Goal: Book appointment/travel/reservation

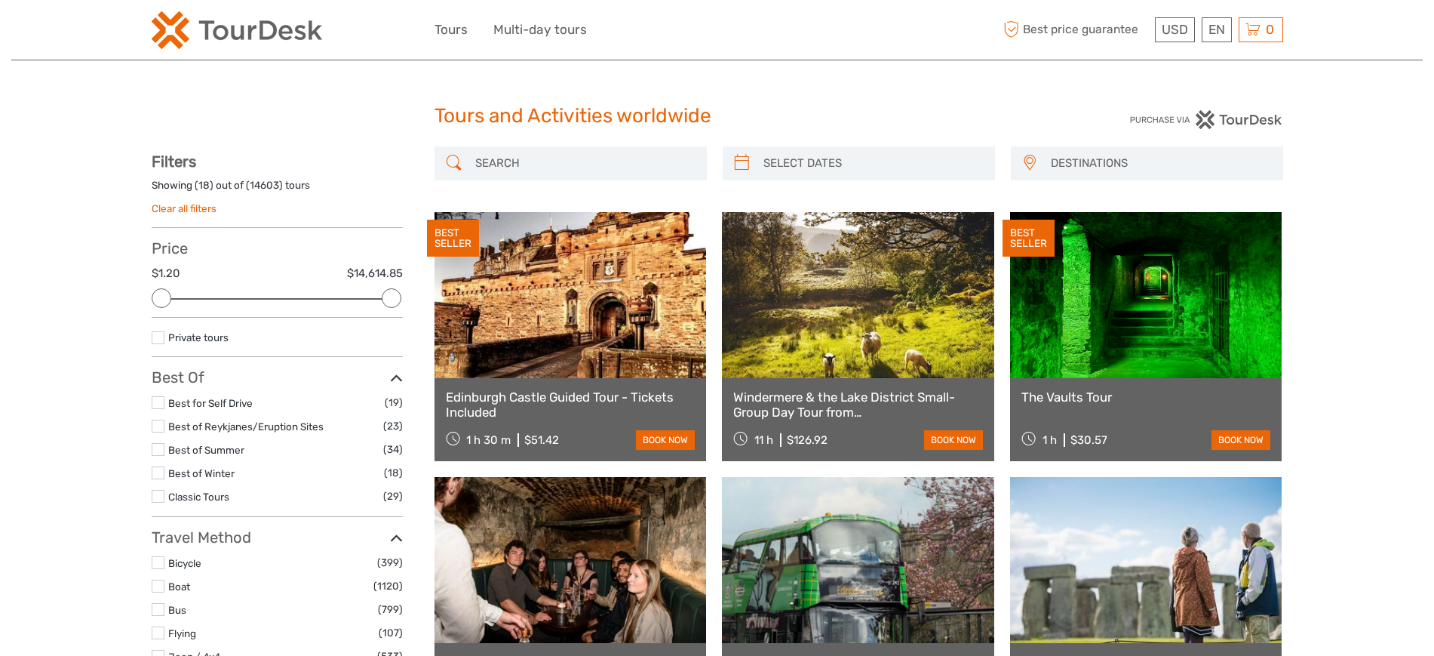
click at [1145, 153] on span "DESTINATIONS" at bounding box center [1160, 163] width 232 height 25
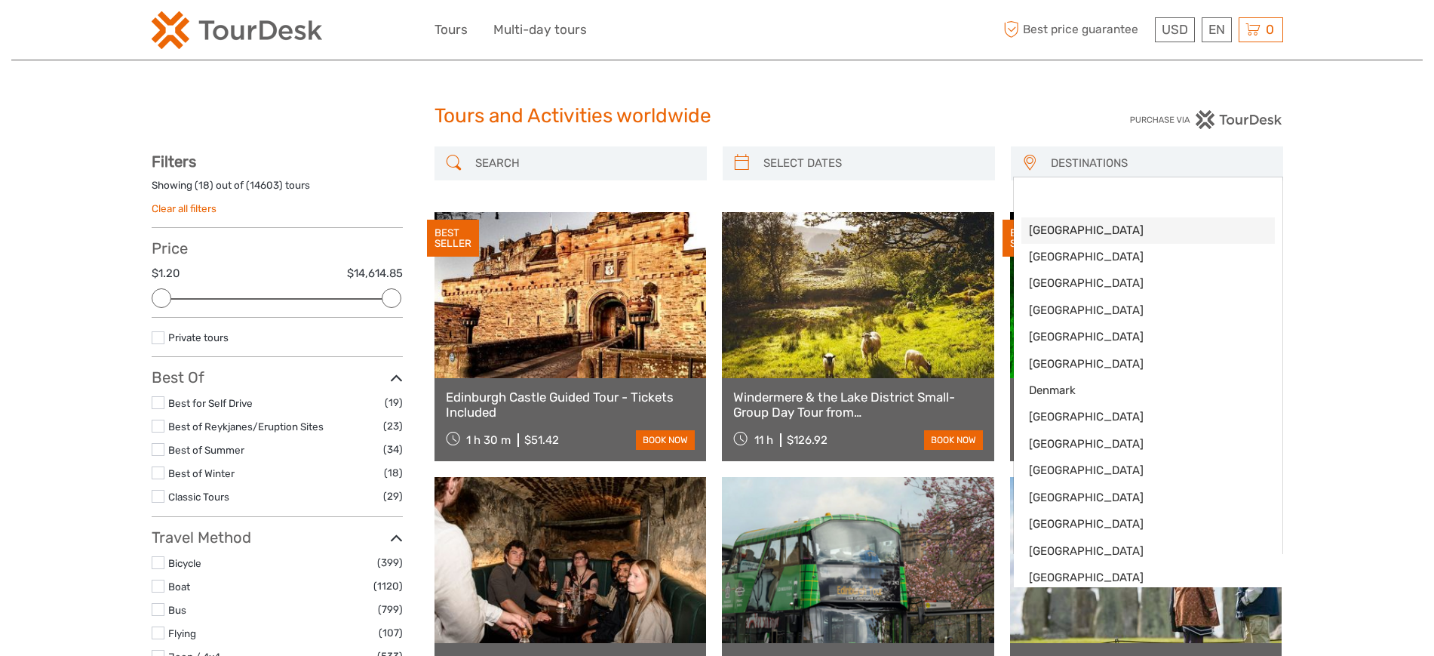
click at [1085, 226] on span "[GEOGRAPHIC_DATA]" at bounding box center [1148, 231] width 238 height 16
select select "/Destination/[GEOGRAPHIC_DATA]"
select select
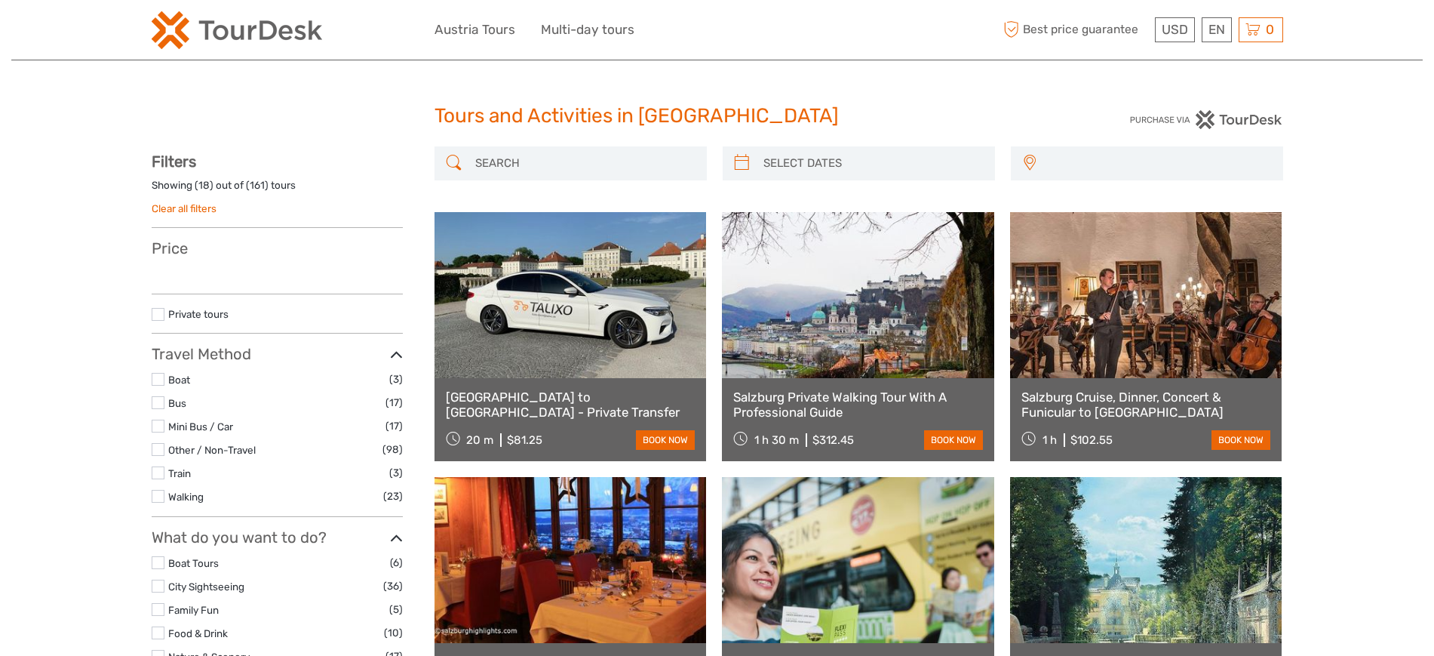
select select
